Goal: Navigation & Orientation: Find specific page/section

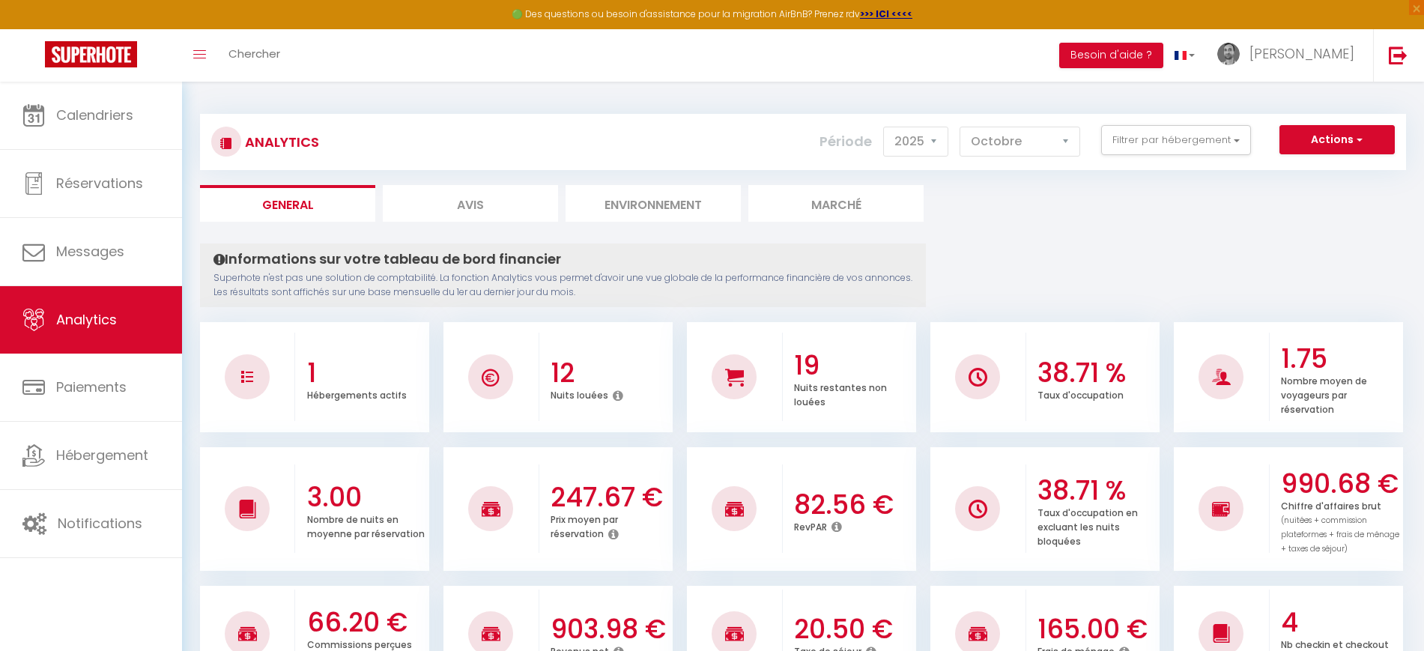
select select "2025"
select select "10"
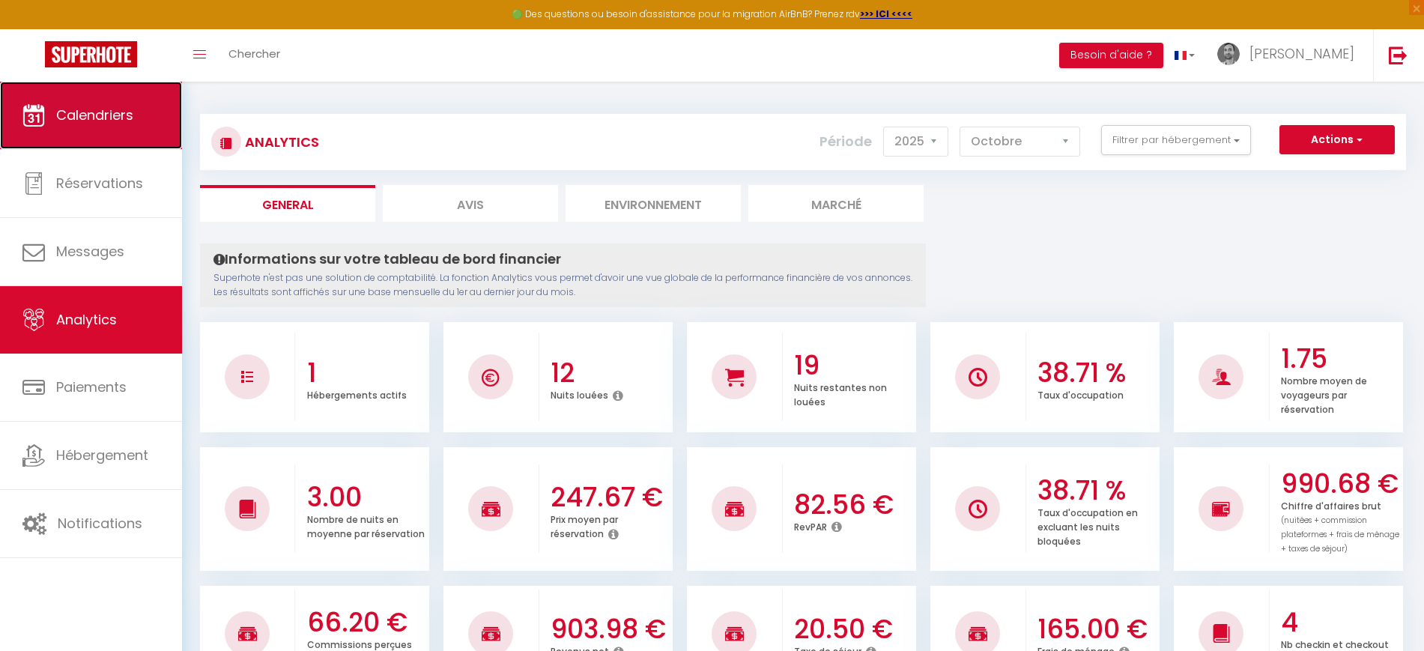
scroll to position [1185, 0]
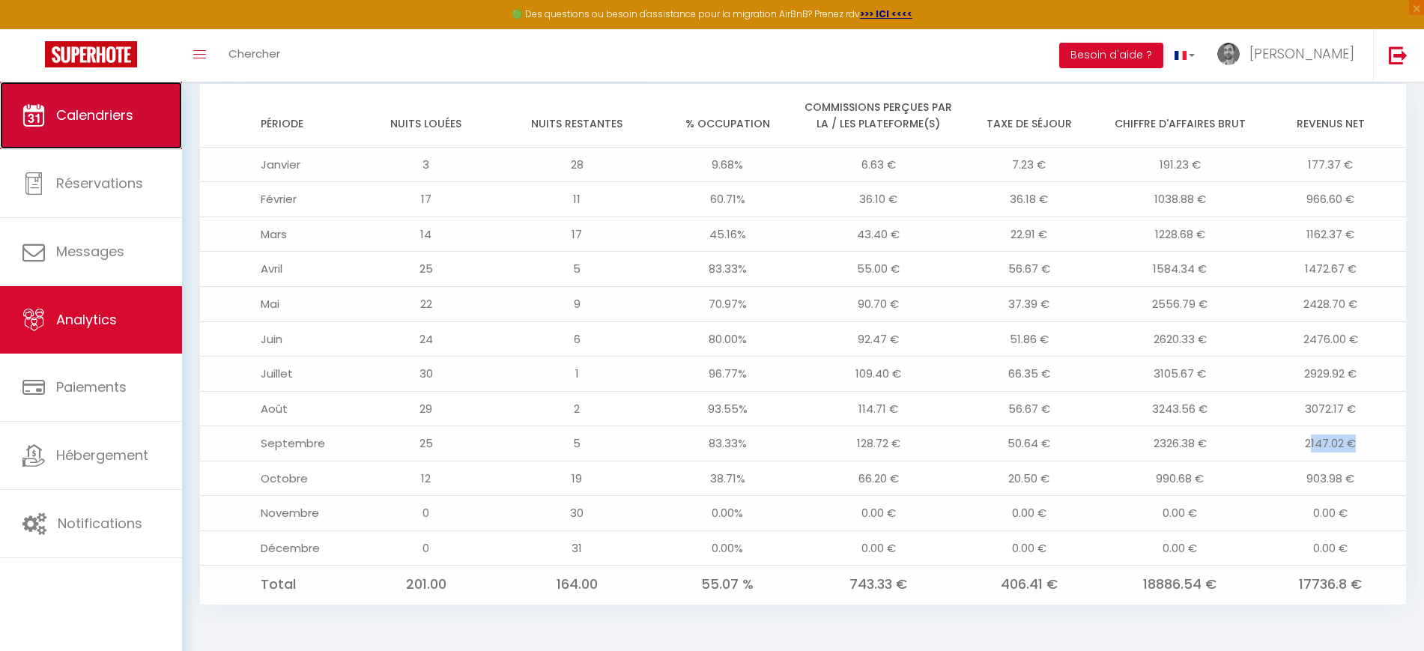
click at [95, 124] on span "Calendriers" at bounding box center [94, 115] width 77 height 19
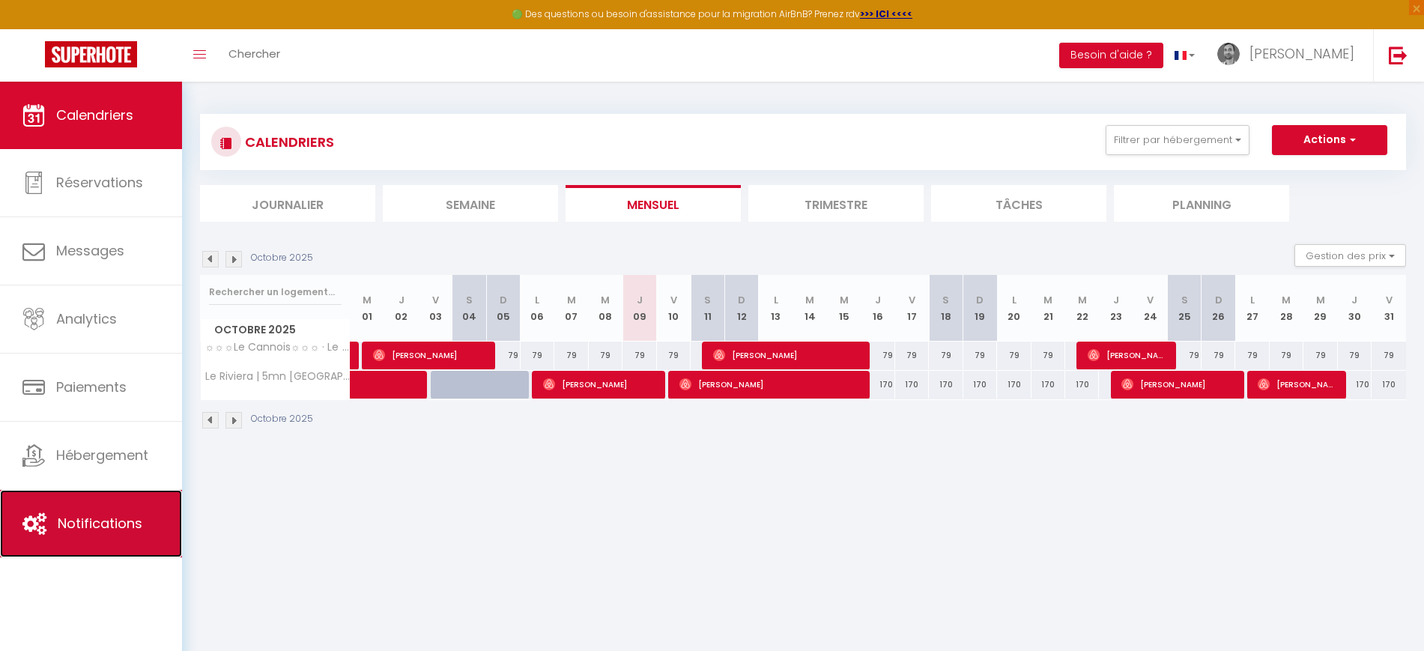
click at [83, 542] on link "Notifications" at bounding box center [91, 523] width 182 height 67
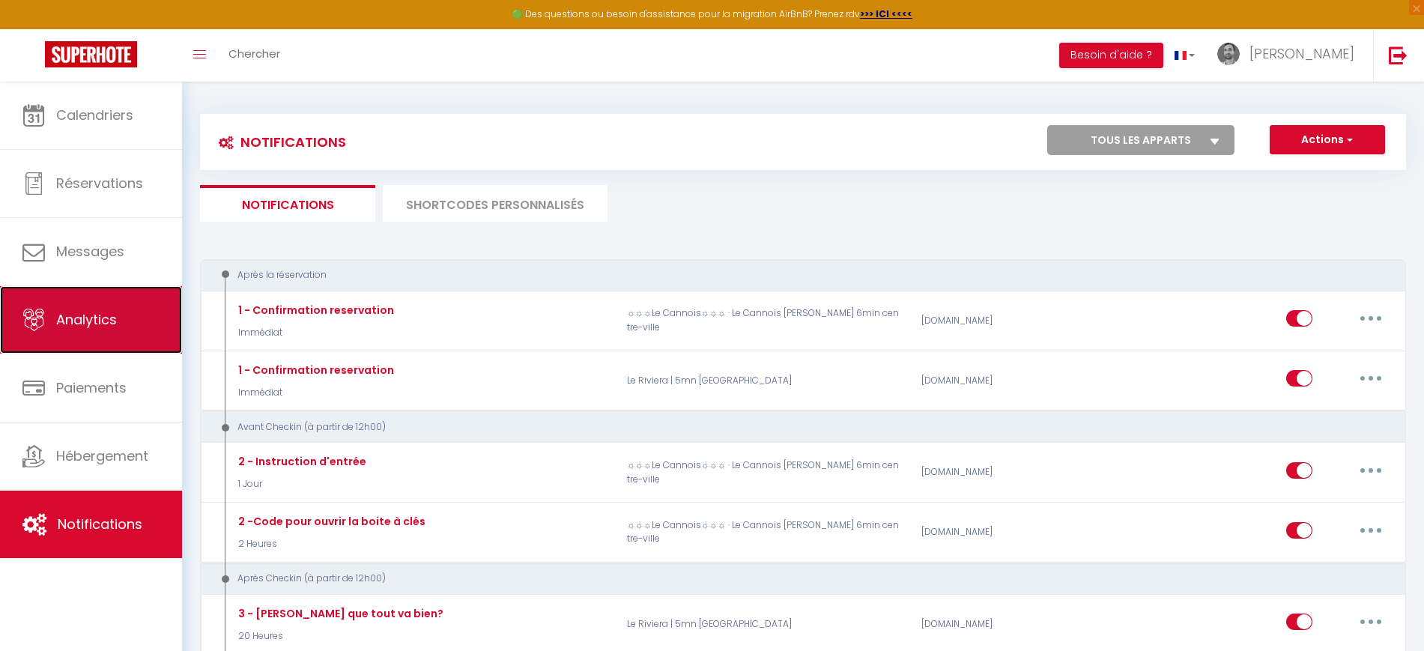
click at [75, 312] on span "Analytics" at bounding box center [86, 319] width 61 height 19
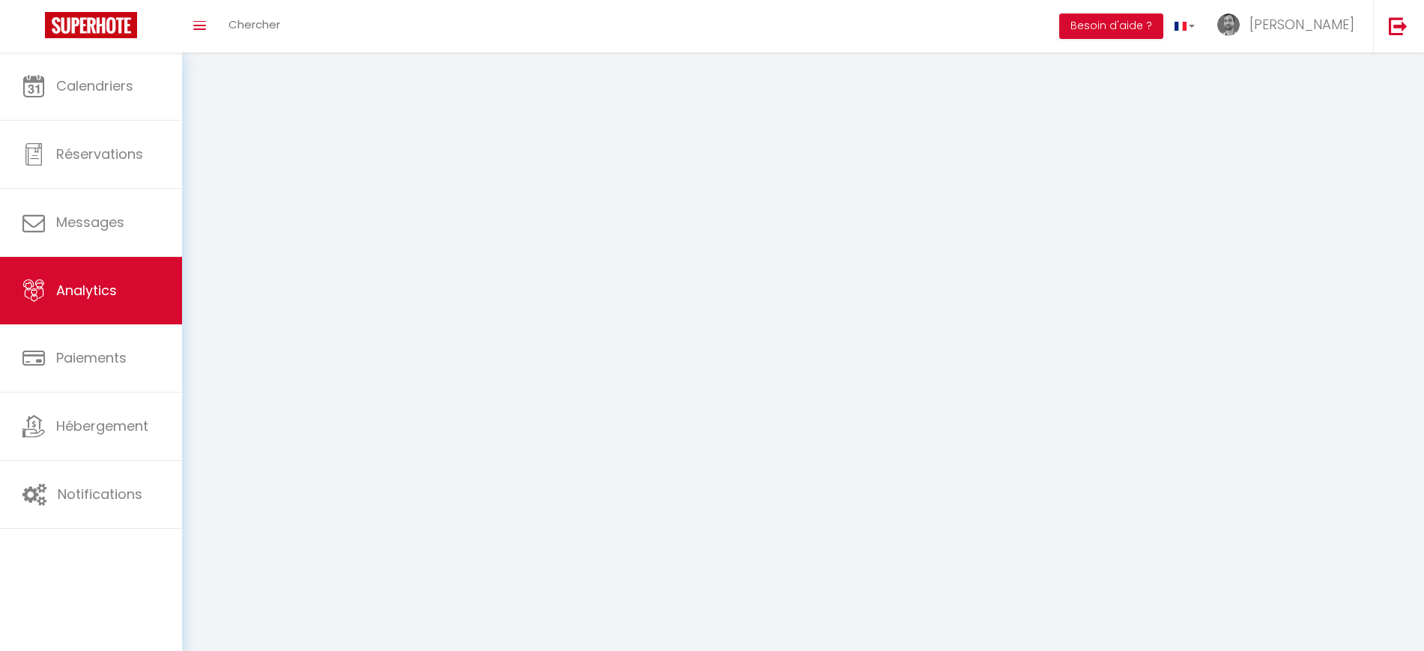
select select "2025"
select select "10"
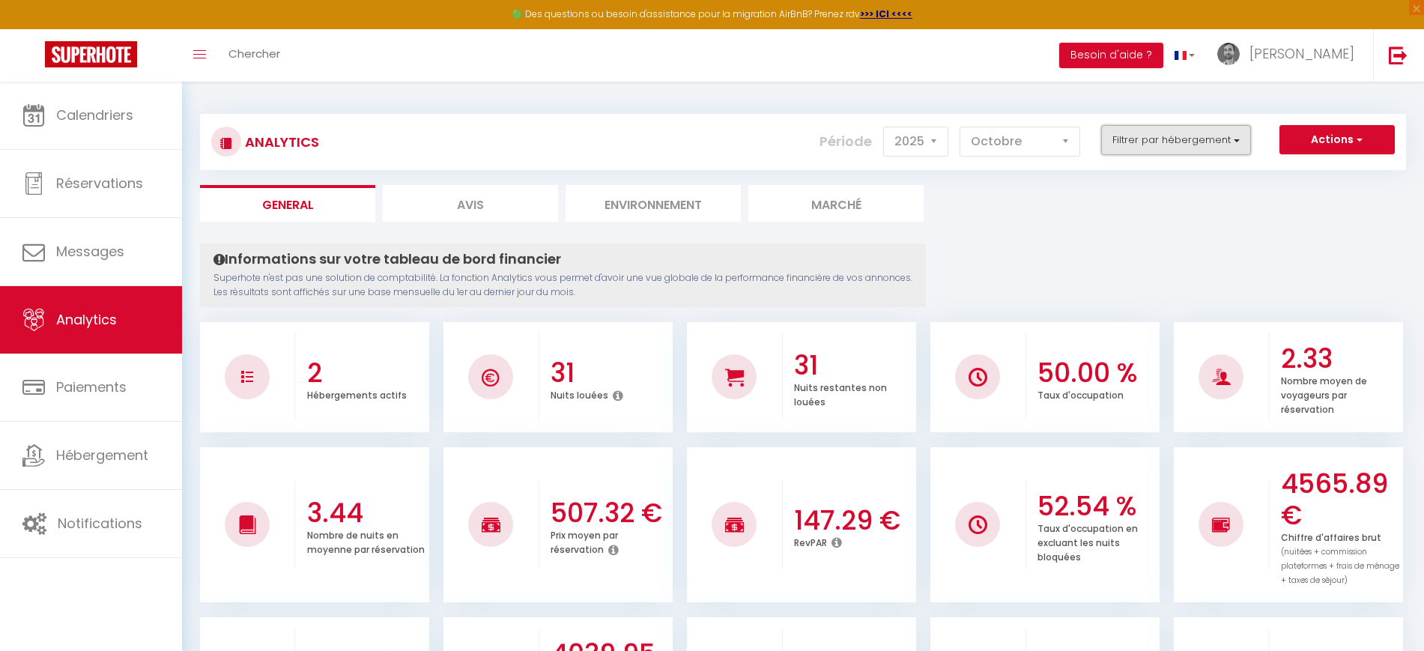
click at [1184, 143] on button "Filtrer par hébergement" at bounding box center [1176, 140] width 150 height 30
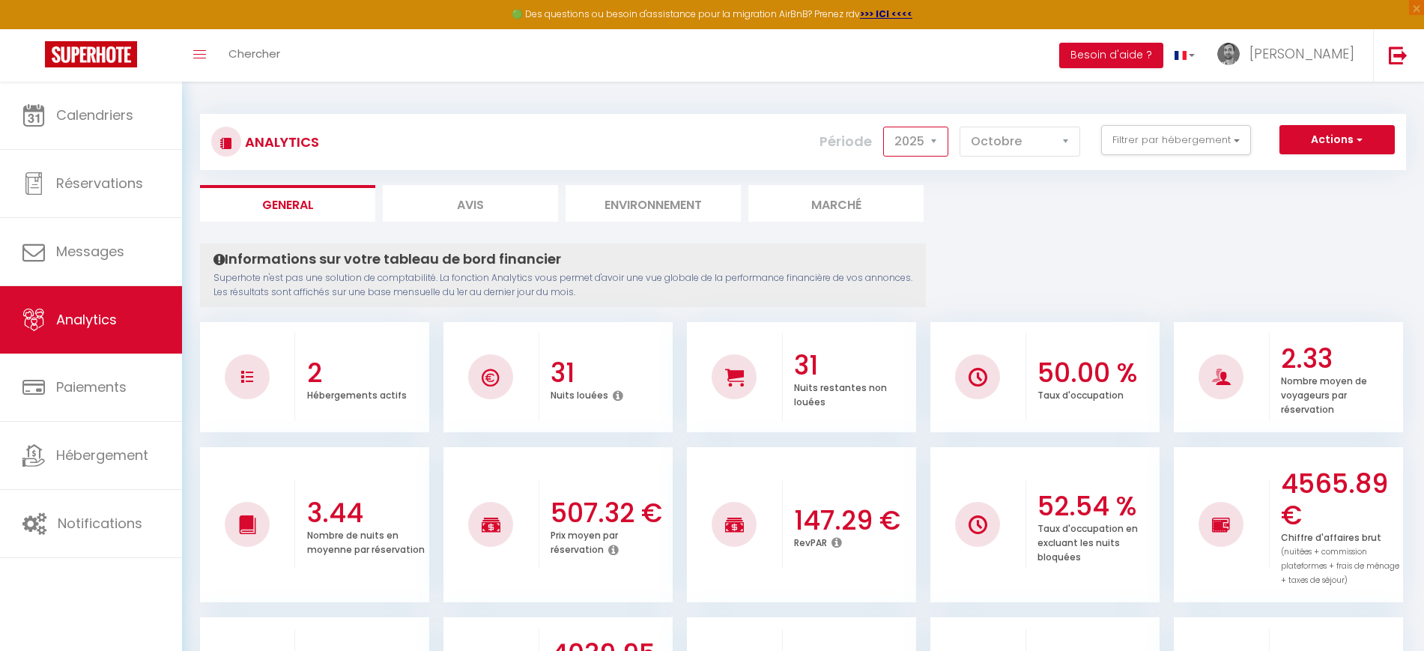
click at [924, 144] on select "2014 2015 2016 2017 2018 2019 2020 2021 2022 2023 2024 2025 2026 2027" at bounding box center [915, 142] width 65 height 30
click at [885, 127] on select "2014 2015 2016 2017 2018 2019 2020 2021 2022 2023 2024 2025 2026 2027" at bounding box center [915, 142] width 65 height 30
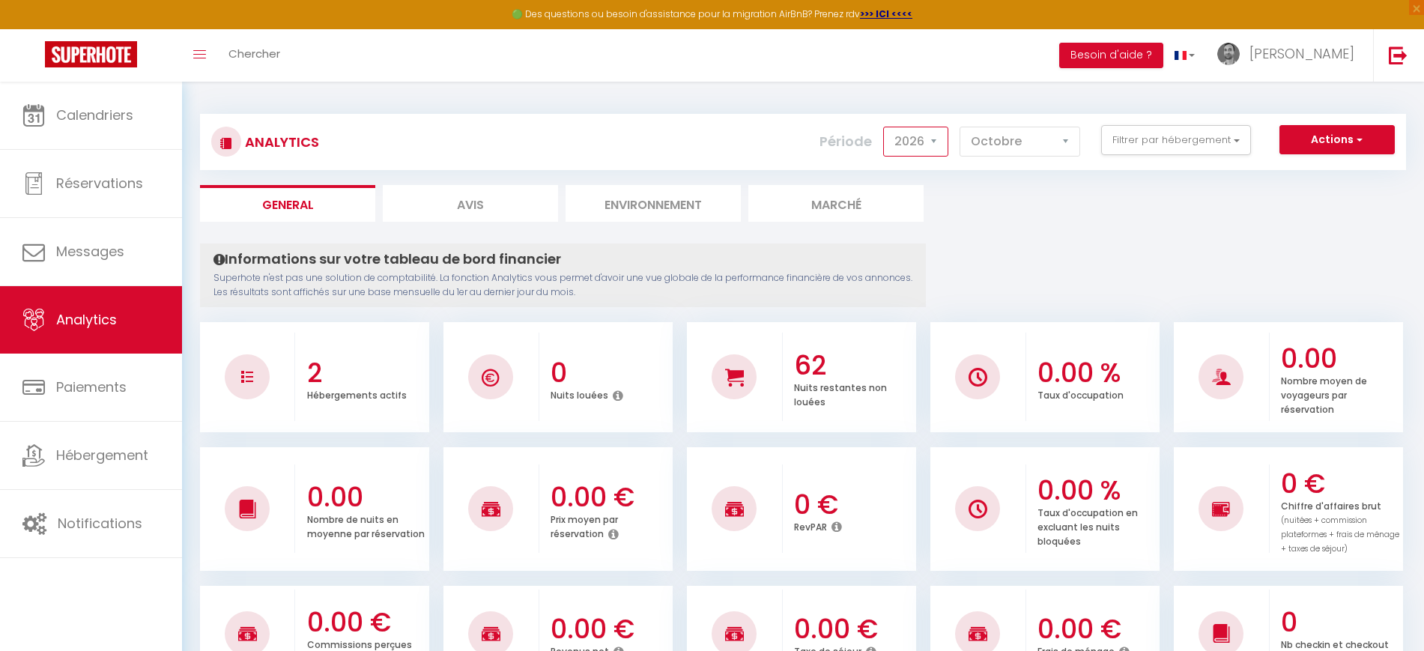
click at [922, 139] on select "2014 2015 2016 2017 2018 2019 2020 2021 2022 2023 2024 2025 2026 2027" at bounding box center [915, 142] width 65 height 30
select select "2025"
click at [885, 127] on select "2014 2015 2016 2017 2018 2019 2020 2021 2022 2023 2024 2025 2026 2027" at bounding box center [915, 142] width 65 height 30
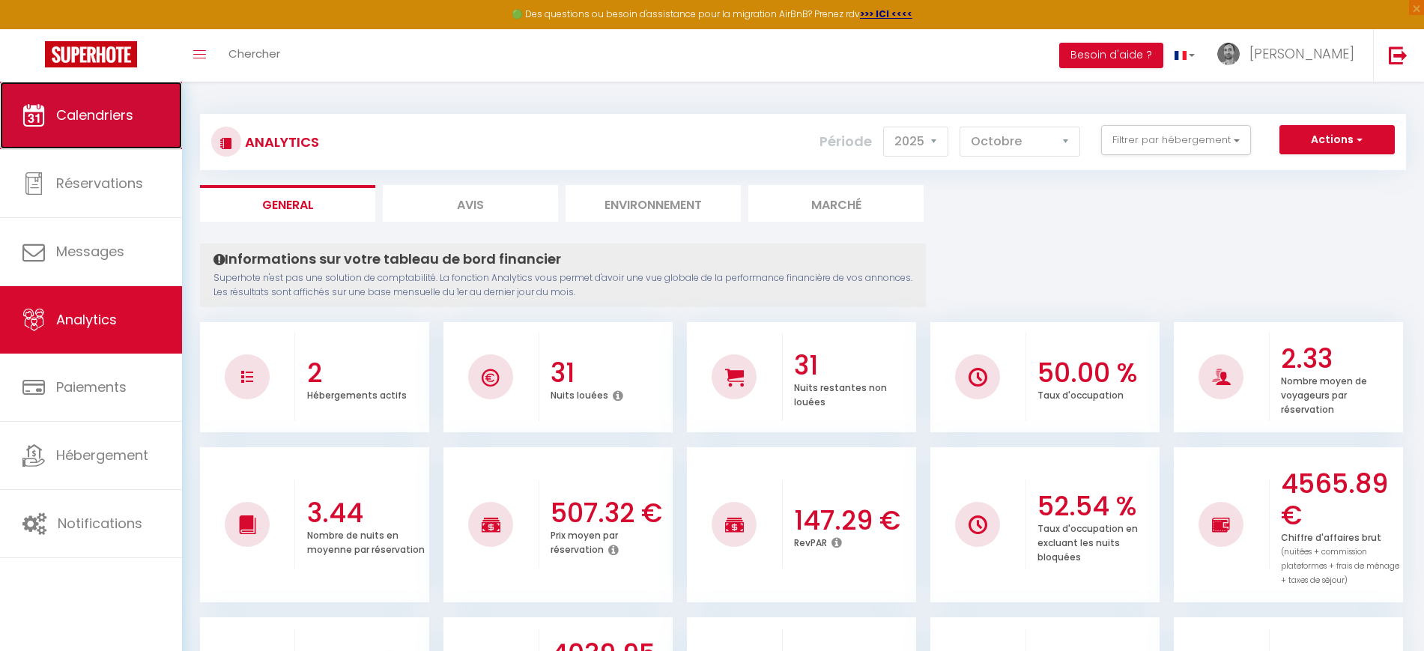
click at [70, 116] on span "Calendriers" at bounding box center [94, 115] width 77 height 19
